Goal: Check status: Check status

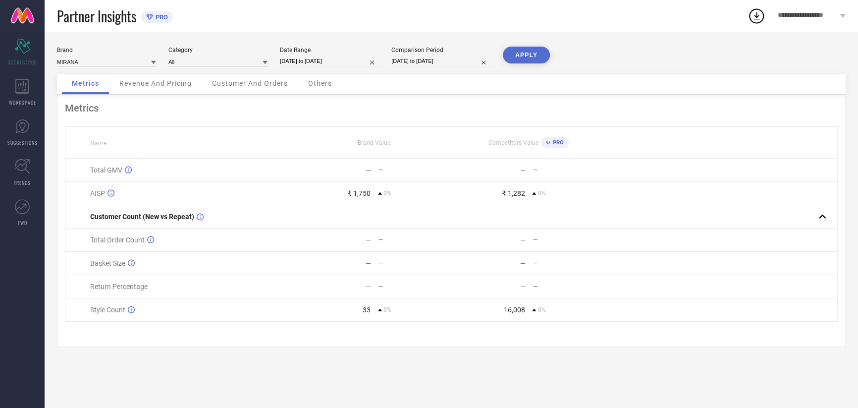
click at [328, 59] on input "[DATE] to [DATE]" at bounding box center [329, 61] width 99 height 10
select select "9"
select select "2025"
select select "10"
select select "2025"
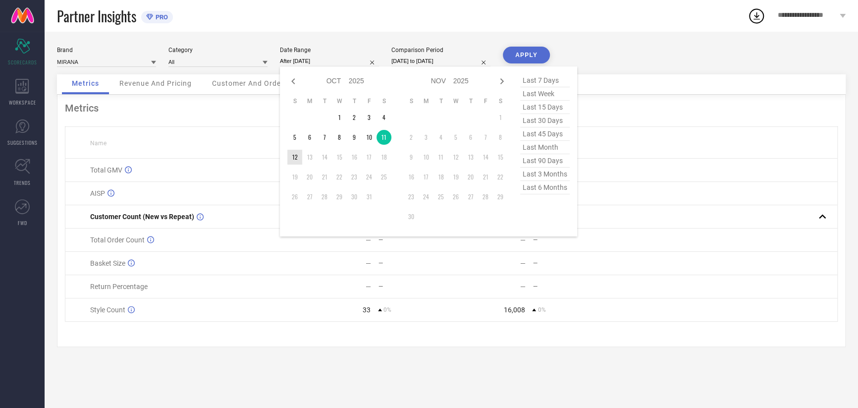
click at [293, 159] on td "12" at bounding box center [294, 157] width 15 height 15
type input "[DATE] to [DATE]"
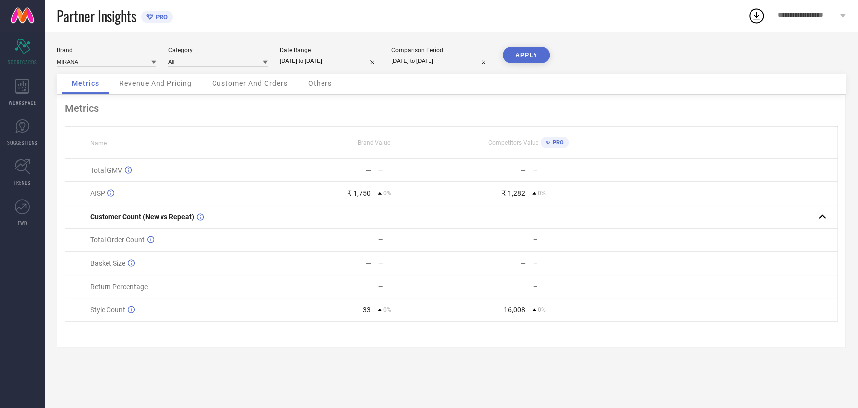
click at [384, 81] on div "Metrics Revenue And Pricing Customer And Orders Others" at bounding box center [451, 84] width 789 height 20
click at [403, 68] on div "Brand MIRANA Category All Date Range [DATE] to [DATE] Comparison Period [DATE] …" at bounding box center [451, 61] width 789 height 28
select select "9"
select select "2025"
select select "10"
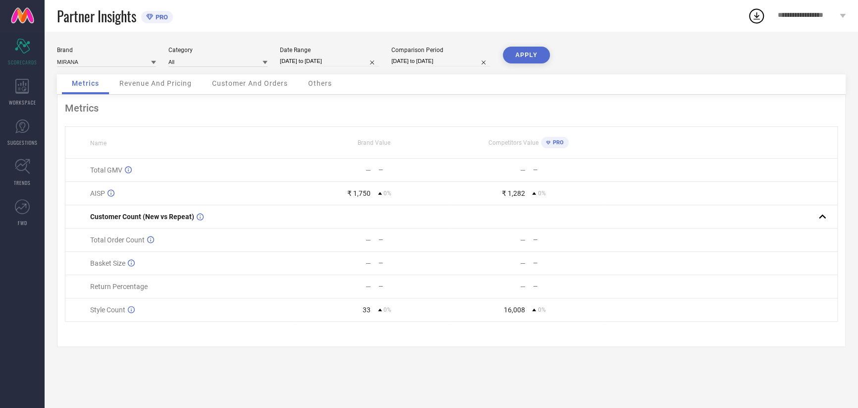
select select "2025"
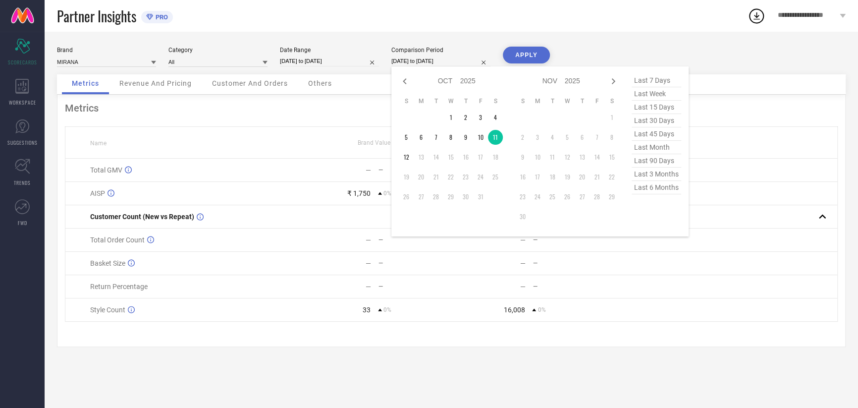
click at [432, 63] on input "[DATE] to [DATE]" at bounding box center [440, 61] width 99 height 10
click at [403, 154] on td "12" at bounding box center [406, 157] width 15 height 15
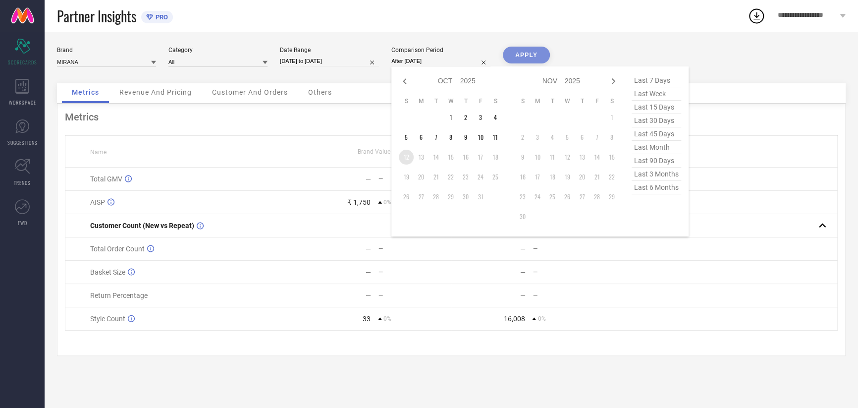
type input "[DATE] to [DATE]"
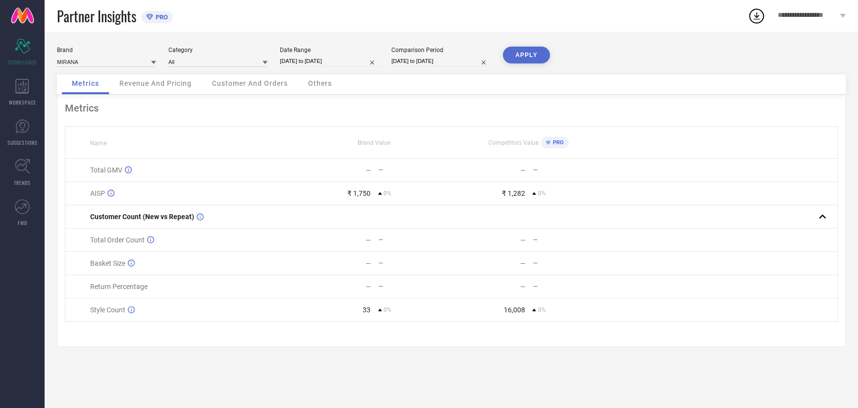
click at [514, 64] on div "APPLY" at bounding box center [526, 61] width 47 height 28
click at [520, 59] on button "APPLY" at bounding box center [526, 55] width 47 height 17
select select "9"
select select "2025"
select select "10"
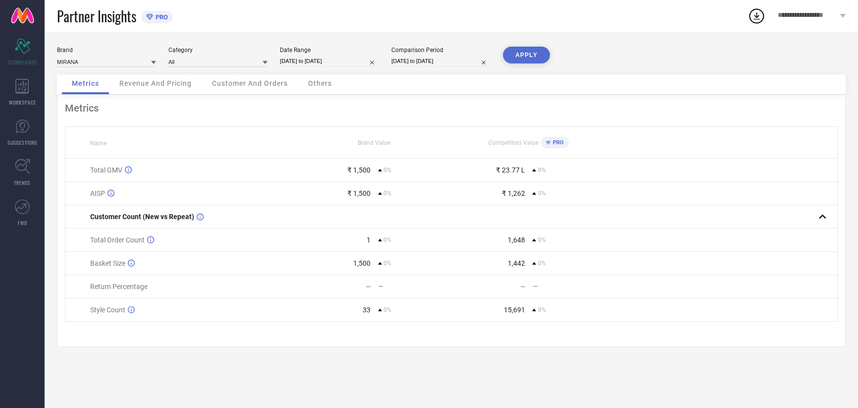
select select "2025"
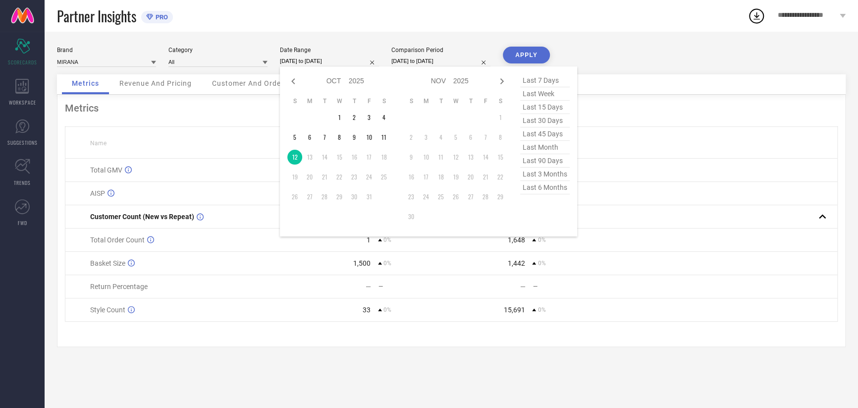
click at [324, 63] on input "[DATE] to [DATE]" at bounding box center [329, 61] width 99 height 10
click at [356, 141] on td "9" at bounding box center [354, 137] width 15 height 15
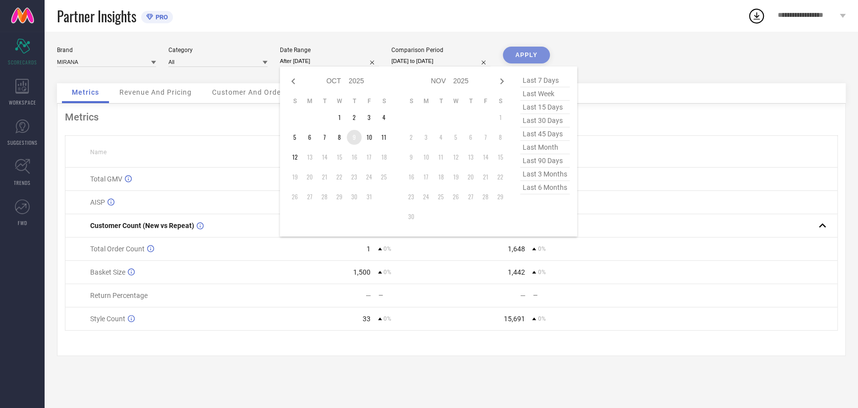
type input "[DATE] to [DATE]"
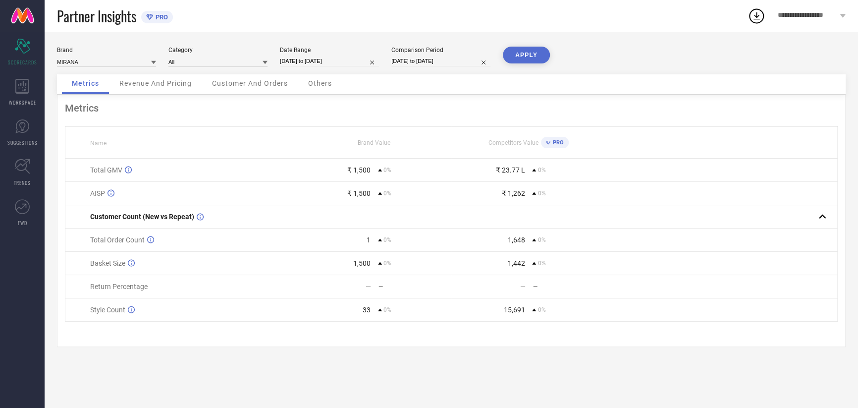
click at [415, 62] on input "[DATE] to [DATE]" at bounding box center [440, 61] width 99 height 10
select select "9"
select select "2025"
select select "10"
select select "2025"
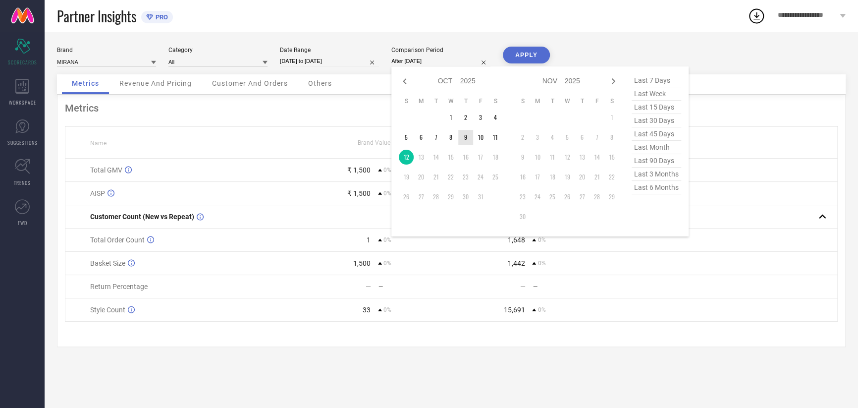
click at [463, 139] on td "9" at bounding box center [465, 137] width 15 height 15
type input "[DATE] to [DATE]"
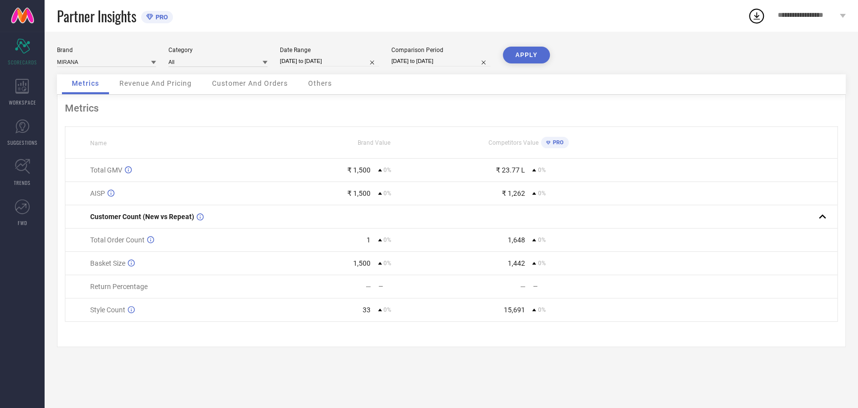
click at [515, 50] on button "APPLY" at bounding box center [526, 55] width 47 height 17
click at [327, 65] on input "[DATE] to [DATE]" at bounding box center [329, 61] width 99 height 10
select select "9"
select select "2025"
select select "10"
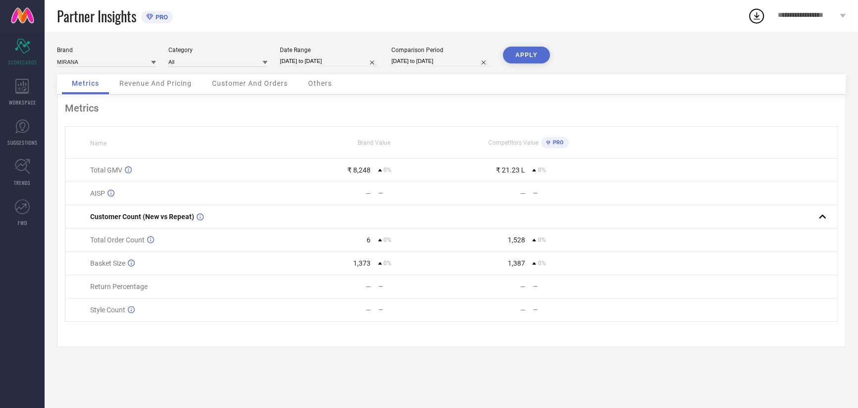
select select "2025"
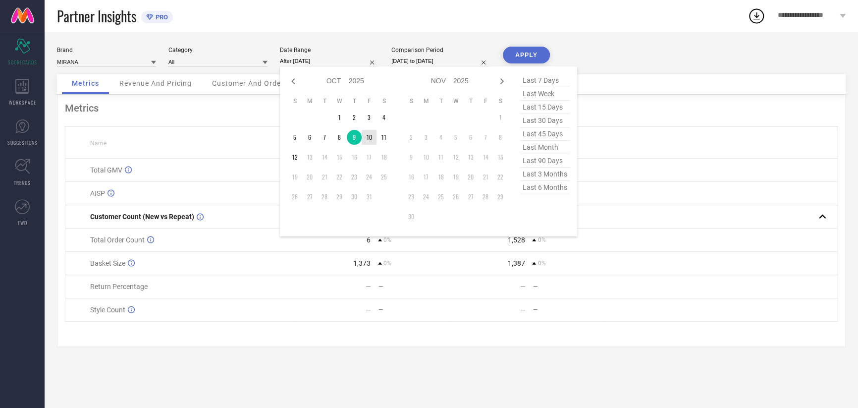
click at [368, 135] on td "10" at bounding box center [369, 137] width 15 height 15
type input "[DATE] to [DATE]"
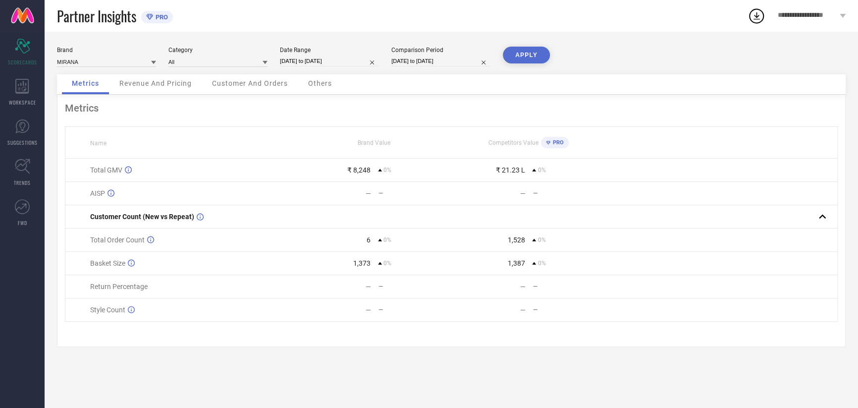
select select "9"
select select "2025"
select select "10"
select select "2025"
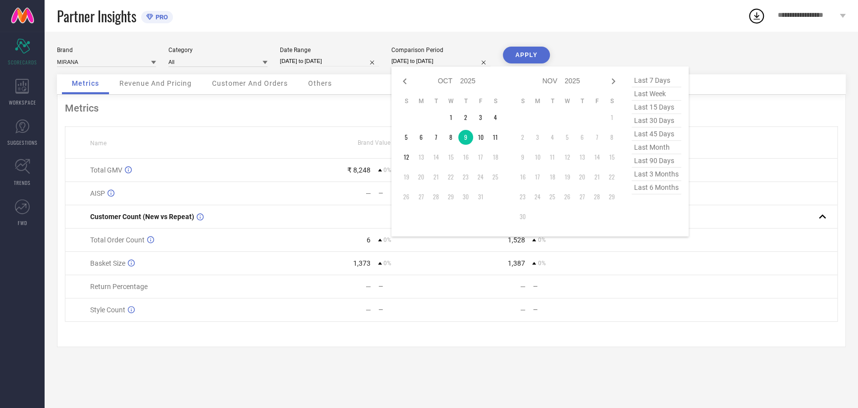
click at [414, 64] on input "[DATE] to [DATE]" at bounding box center [440, 61] width 99 height 10
click at [475, 134] on td "10" at bounding box center [480, 137] width 15 height 15
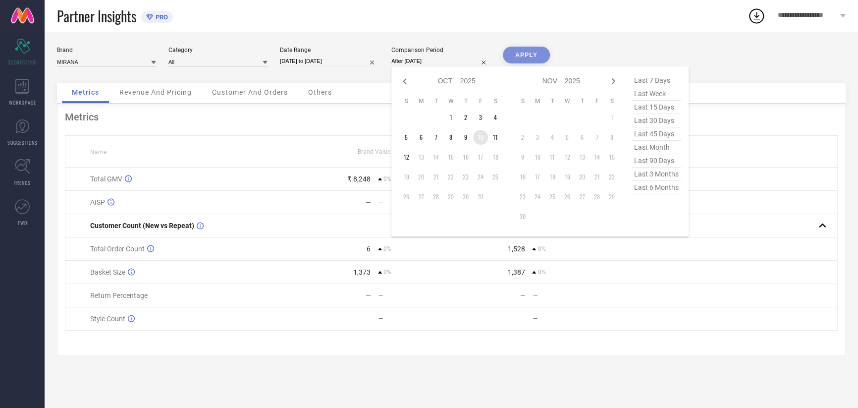
type input "[DATE] to [DATE]"
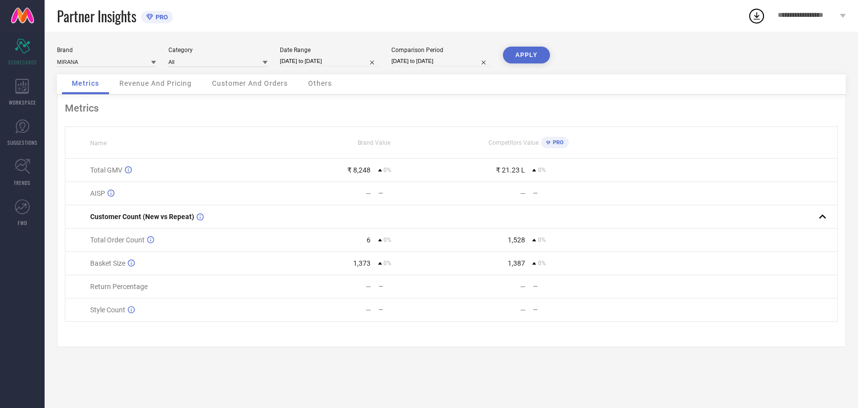
click at [520, 49] on button "APPLY" at bounding box center [526, 55] width 47 height 17
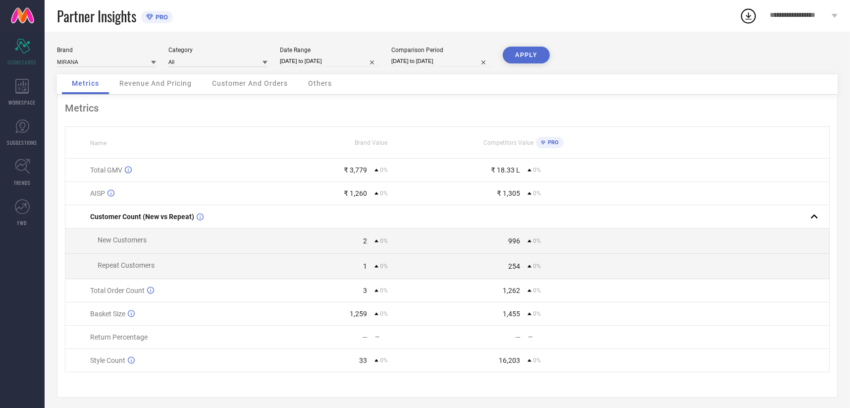
select select "9"
select select "2025"
select select "10"
select select "2025"
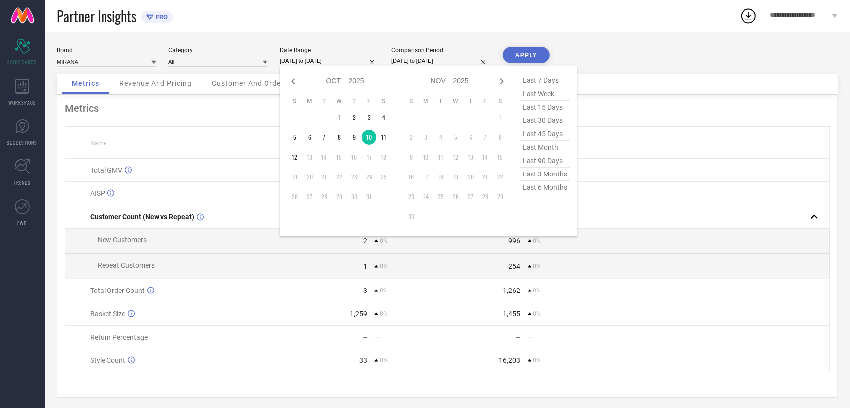
click at [335, 62] on input "[DATE] to [DATE]" at bounding box center [329, 61] width 99 height 10
click at [383, 143] on td "11" at bounding box center [383, 137] width 15 height 15
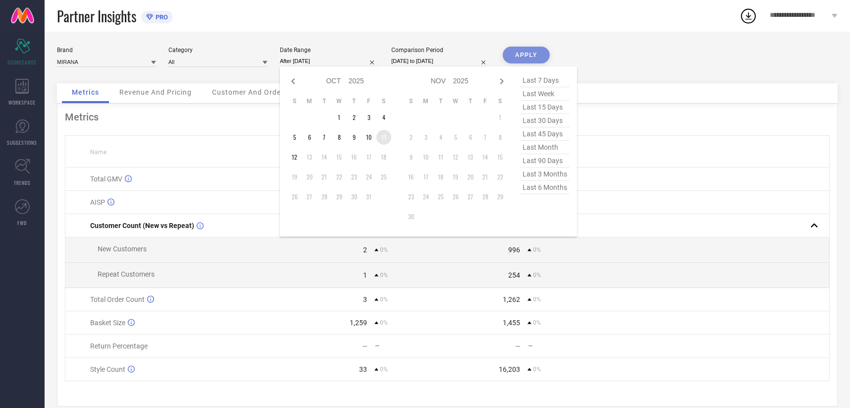
type input "[DATE] to [DATE]"
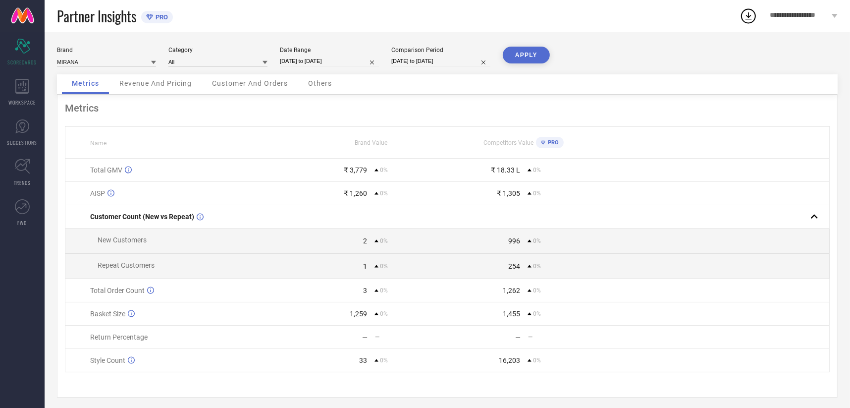
click at [442, 66] on input "[DATE] to [DATE]" at bounding box center [440, 61] width 99 height 10
select select "9"
select select "2025"
select select "10"
select select "2025"
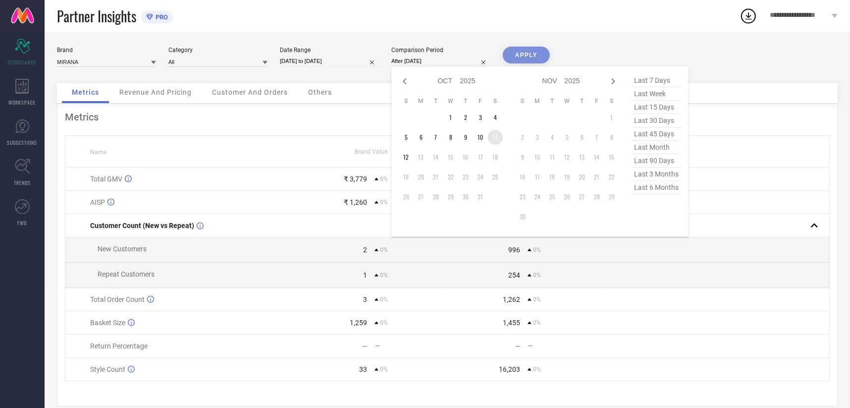
click at [491, 137] on td "11" at bounding box center [495, 137] width 15 height 15
type input "[DATE] to [DATE]"
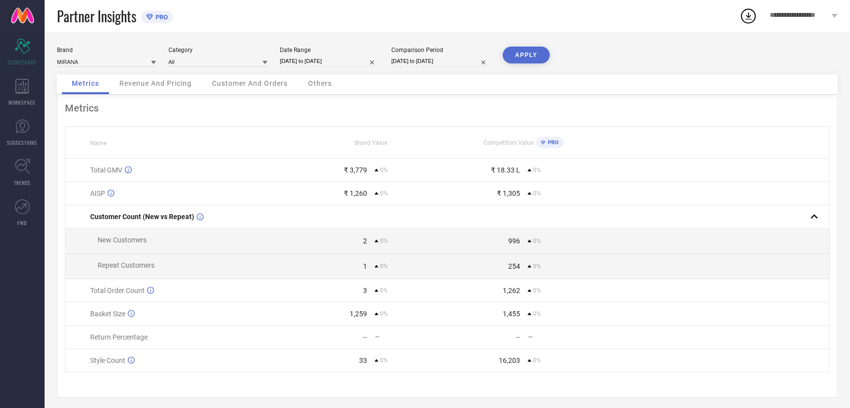
click at [533, 62] on button "APPLY" at bounding box center [526, 55] width 47 height 17
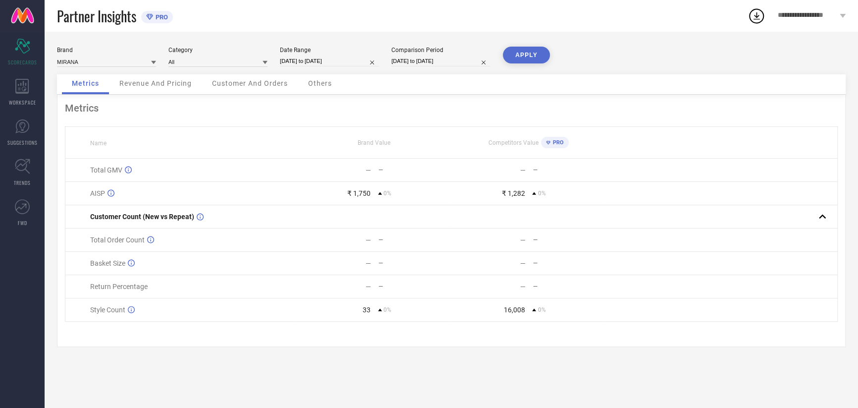
click at [326, 65] on input "[DATE] to [DATE]" at bounding box center [329, 61] width 99 height 10
select select "9"
select select "2025"
select select "10"
select select "2025"
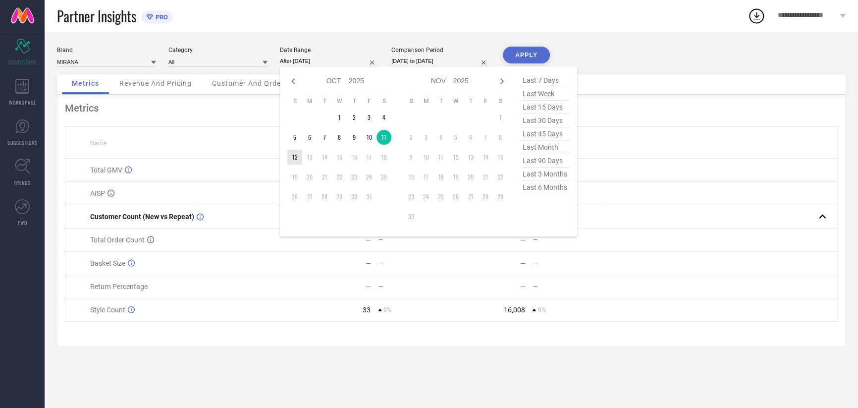
click at [300, 160] on td "12" at bounding box center [294, 157] width 15 height 15
type input "[DATE] to [DATE]"
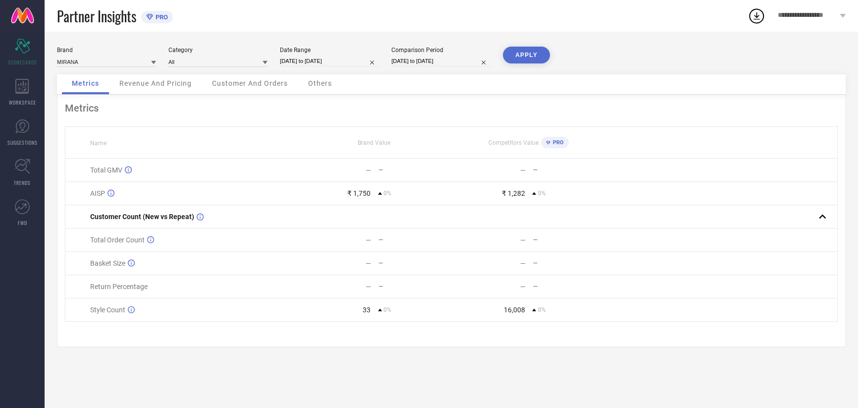
select select "9"
select select "2025"
select select "10"
select select "2025"
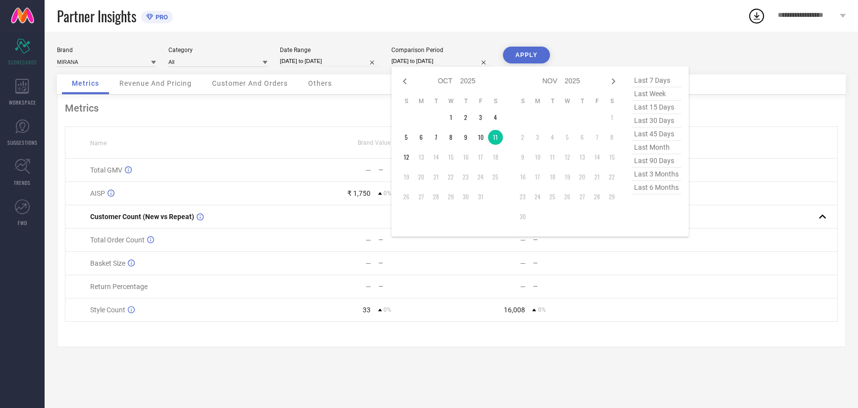
click at [426, 65] on input "[DATE] to [DATE]" at bounding box center [440, 61] width 99 height 10
click at [399, 159] on td "12" at bounding box center [406, 157] width 15 height 15
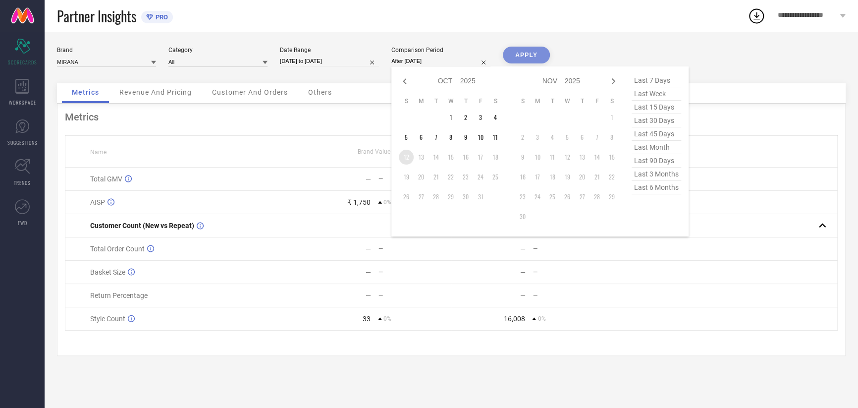
type input "[DATE] to [DATE]"
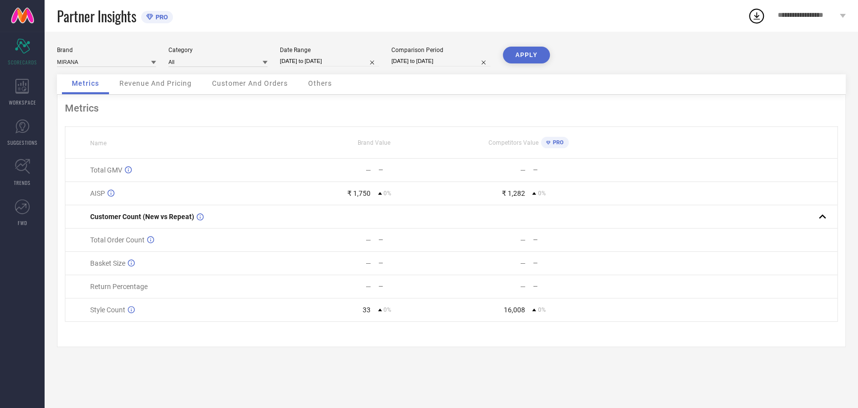
click at [526, 61] on button "APPLY" at bounding box center [526, 55] width 47 height 17
click at [301, 55] on div "Date Range [DATE] to [DATE]" at bounding box center [329, 57] width 99 height 20
click at [333, 65] on input "[DATE] to [DATE]" at bounding box center [329, 61] width 99 height 10
select select "9"
select select "2025"
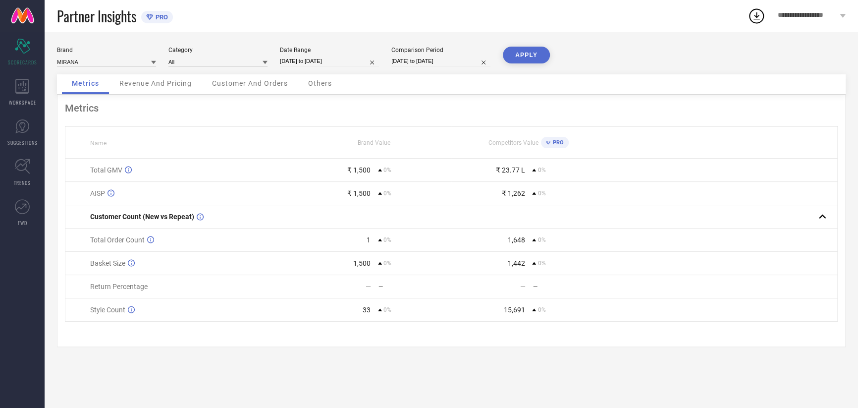
select select "10"
select select "2025"
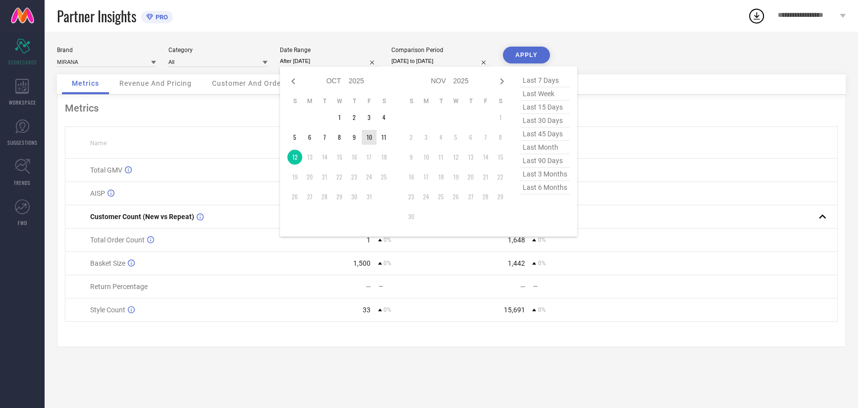
click at [369, 132] on td "10" at bounding box center [369, 137] width 15 height 15
type input "[DATE] to [DATE]"
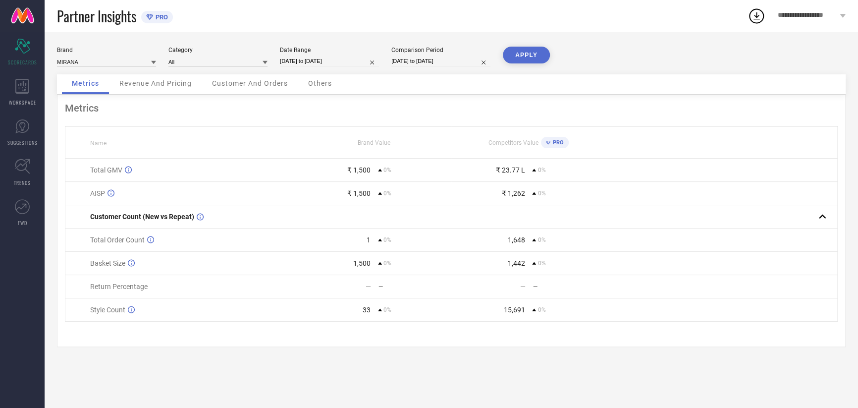
click at [415, 65] on input "[DATE] to [DATE]" at bounding box center [440, 61] width 99 height 10
select select "9"
select select "2025"
select select "10"
select select "2025"
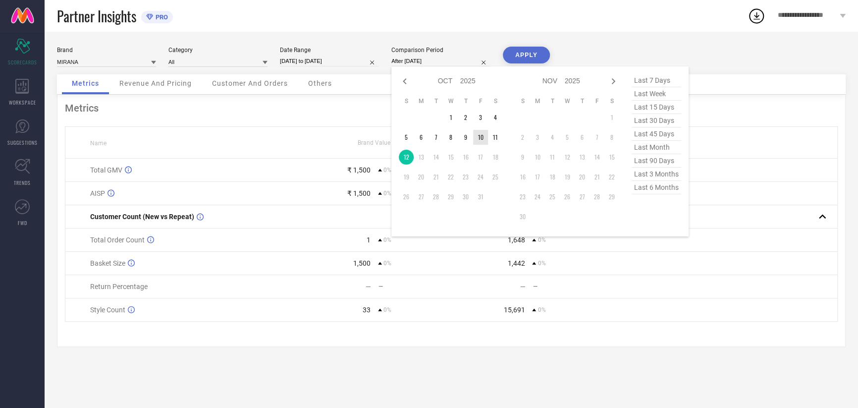
click at [476, 136] on td "10" at bounding box center [480, 137] width 15 height 15
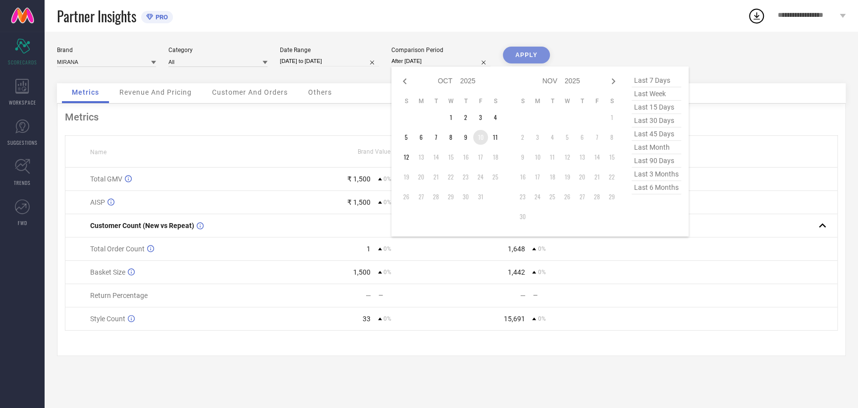
type input "[DATE] to [DATE]"
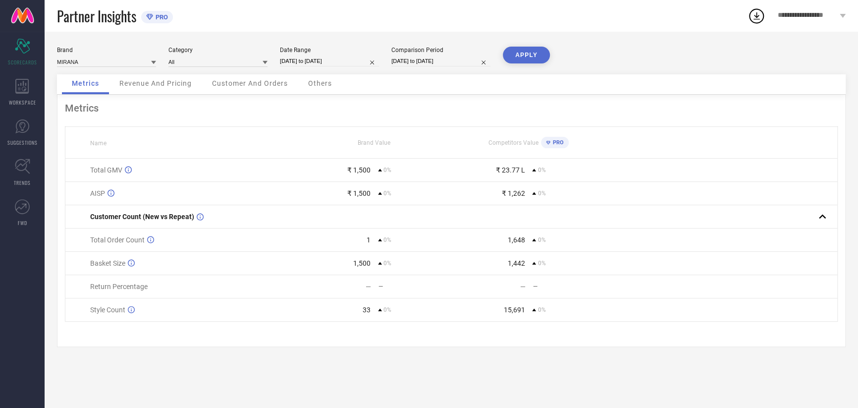
click at [531, 57] on button "APPLY" at bounding box center [526, 55] width 47 height 17
